Goal: Navigation & Orientation: Go to known website

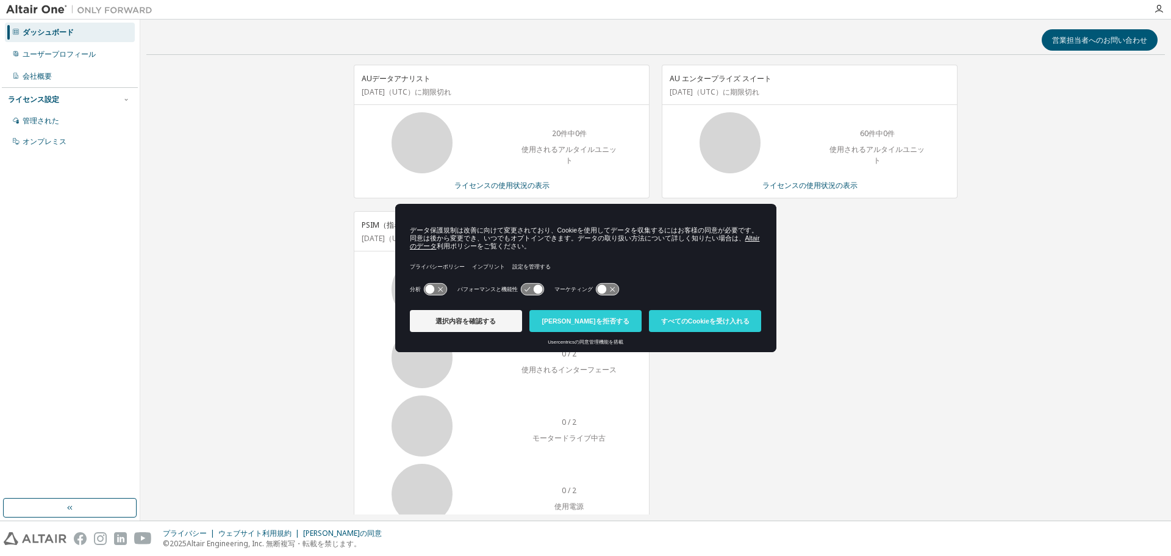
click at [259, 174] on div "AUデータアナリスト [DATE] （UTC） に期限切れ 20件中0件 使用されるアルタイルユニット ライセンスの使用状況の表示 PSIM（指名ユーザー） …" at bounding box center [655, 314] width 1019 height 498
